Goal: Find contact information: Find contact information

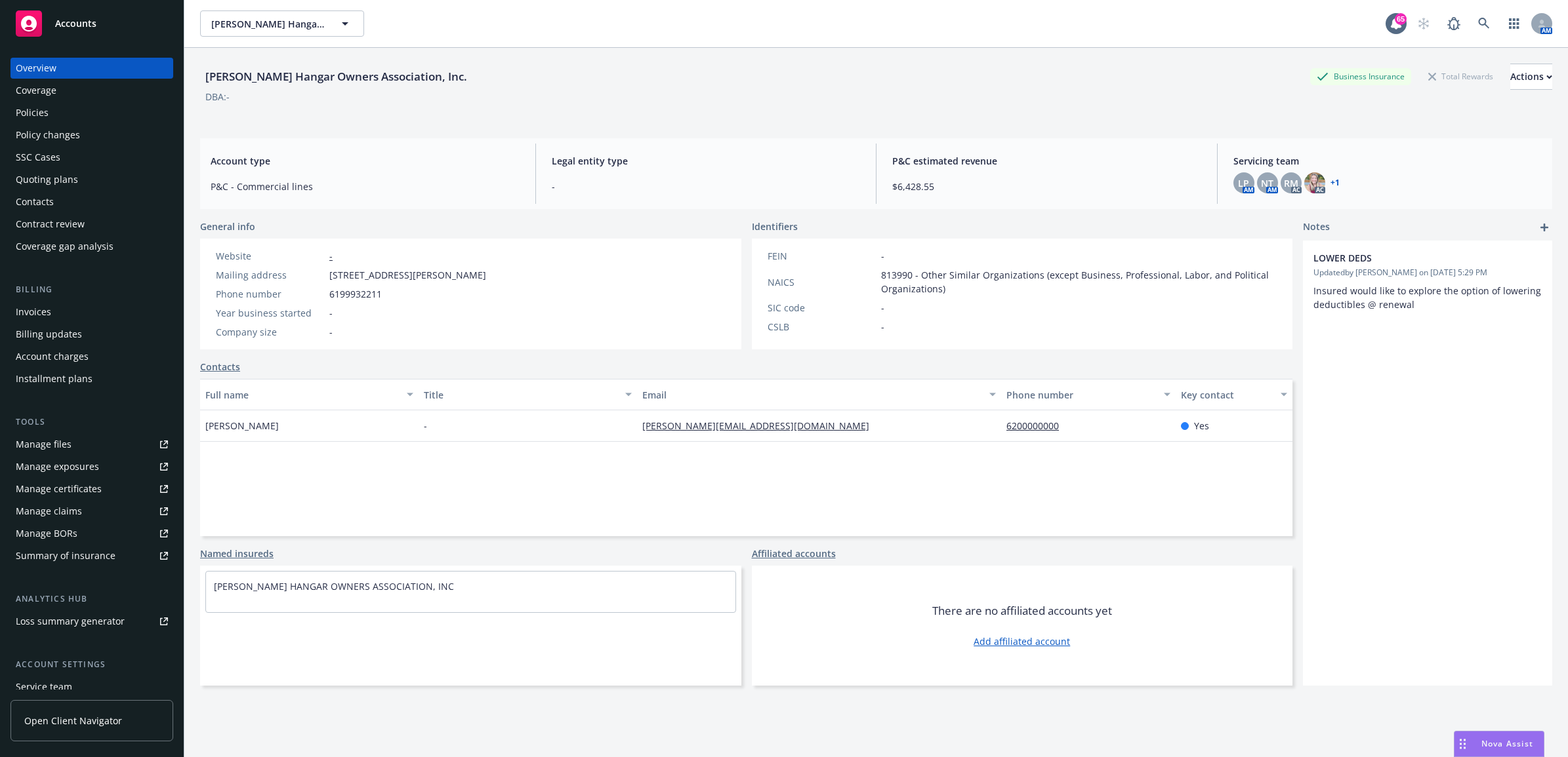
drag, startPoint x: 55, startPoint y: 222, endPoint x: 74, endPoint y: 220, distance: 19.1
click at [55, 222] on div "Contract review" at bounding box center [49, 224] width 69 height 21
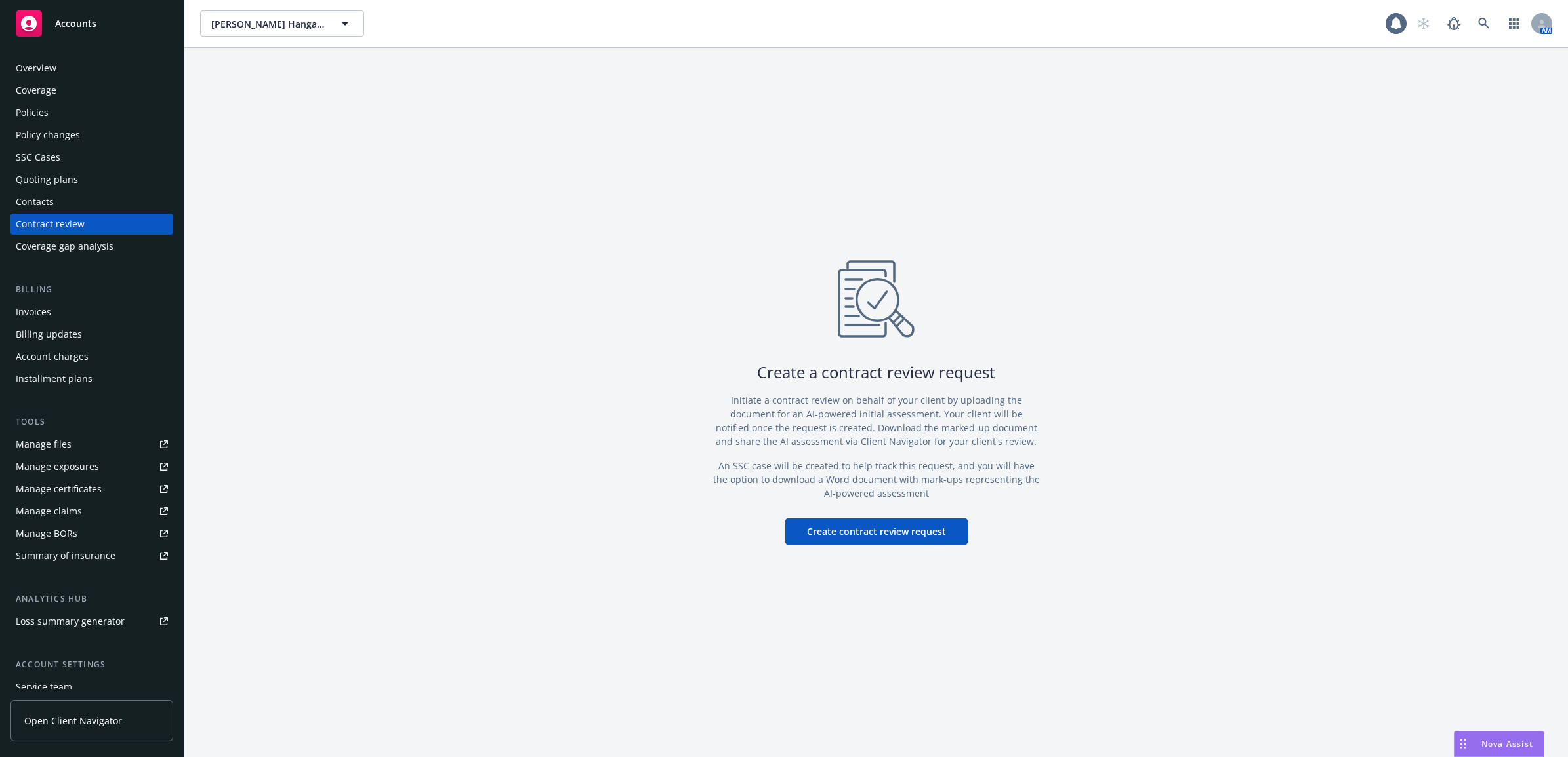
click at [75, 198] on div "Contacts" at bounding box center [92, 202] width 152 height 21
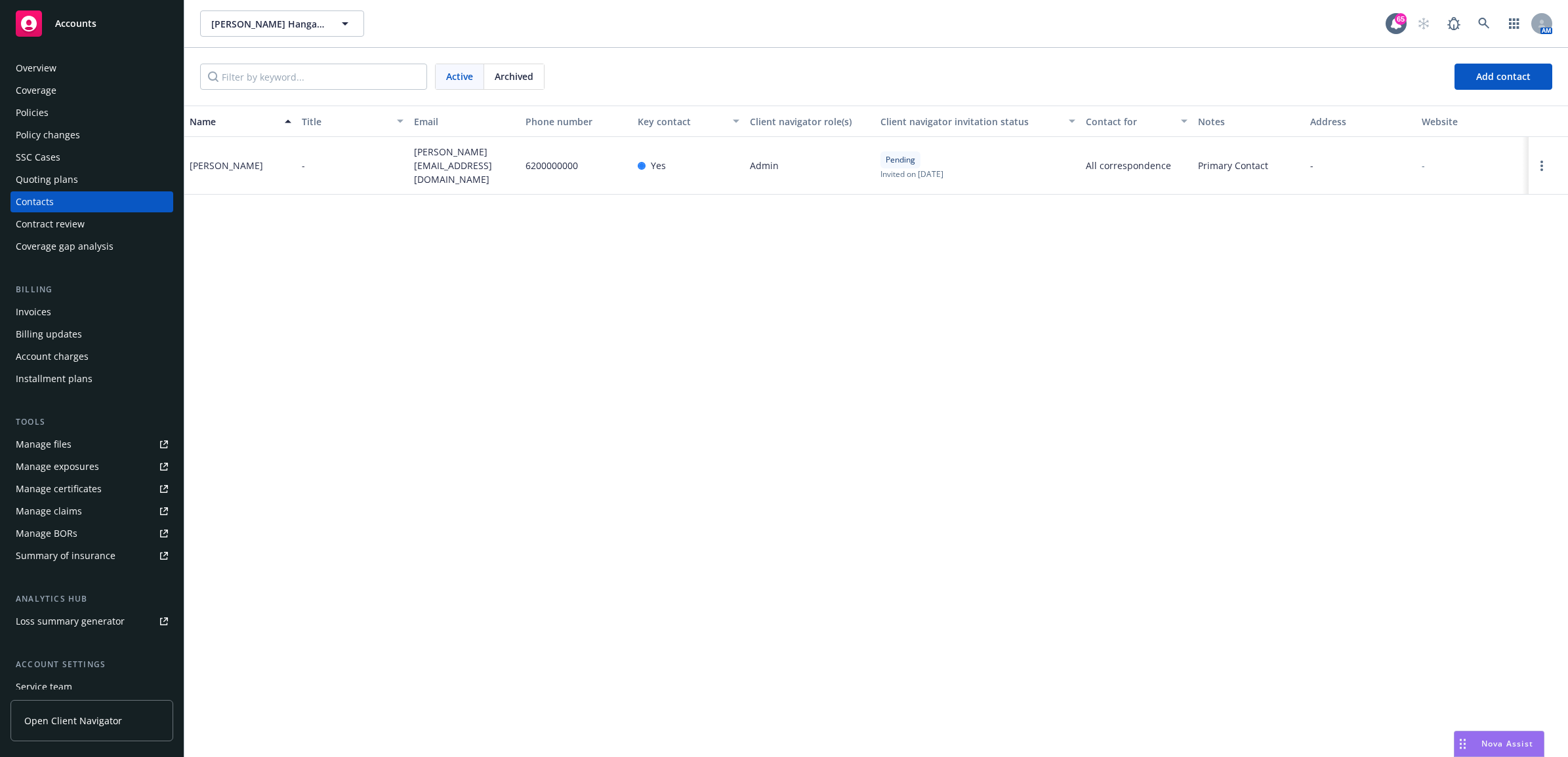
drag, startPoint x: 500, startPoint y: 166, endPoint x: 390, endPoint y: 166, distance: 110.0
click at [390, 166] on div "[PERSON_NAME] - [EMAIL_ADDRESS][DOMAIN_NAME] 6200000000 Yes Admin Pending Invit…" at bounding box center [875, 165] width 1383 height 58
drag, startPoint x: 390, startPoint y: 166, endPoint x: 440, endPoint y: 165, distance: 50.0
click at [440, 165] on span "[PERSON_NAME][EMAIL_ADDRESS][DOMAIN_NAME]" at bounding box center [465, 165] width 102 height 42
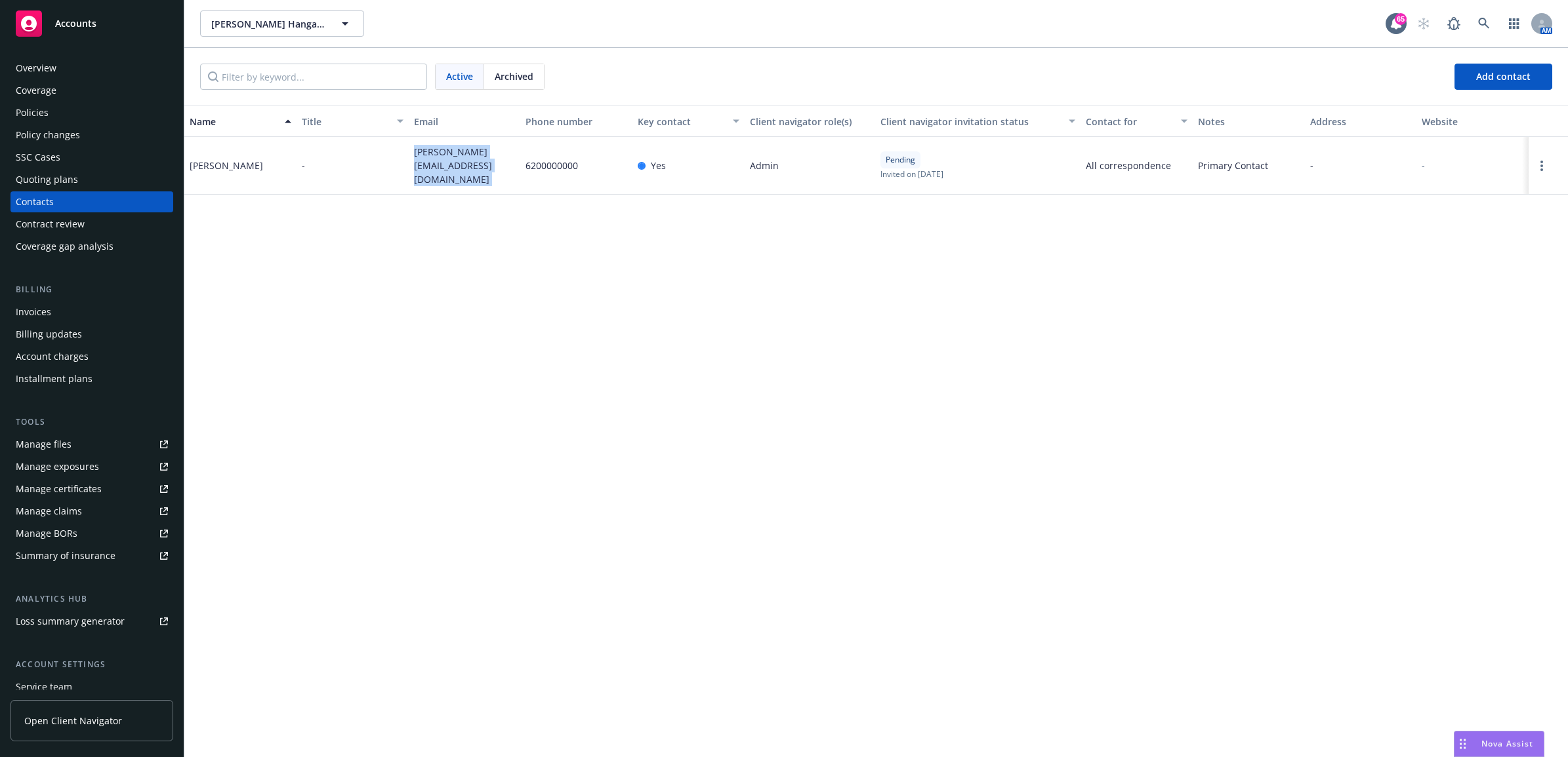
click at [440, 165] on span "[PERSON_NAME][EMAIL_ADDRESS][DOMAIN_NAME]" at bounding box center [465, 165] width 102 height 42
copy span "[PERSON_NAME][EMAIL_ADDRESS][DOMAIN_NAME]"
click at [94, 122] on div "Policies" at bounding box center [92, 112] width 152 height 21
